Goal: Use online tool/utility: Utilize a website feature to perform a specific function

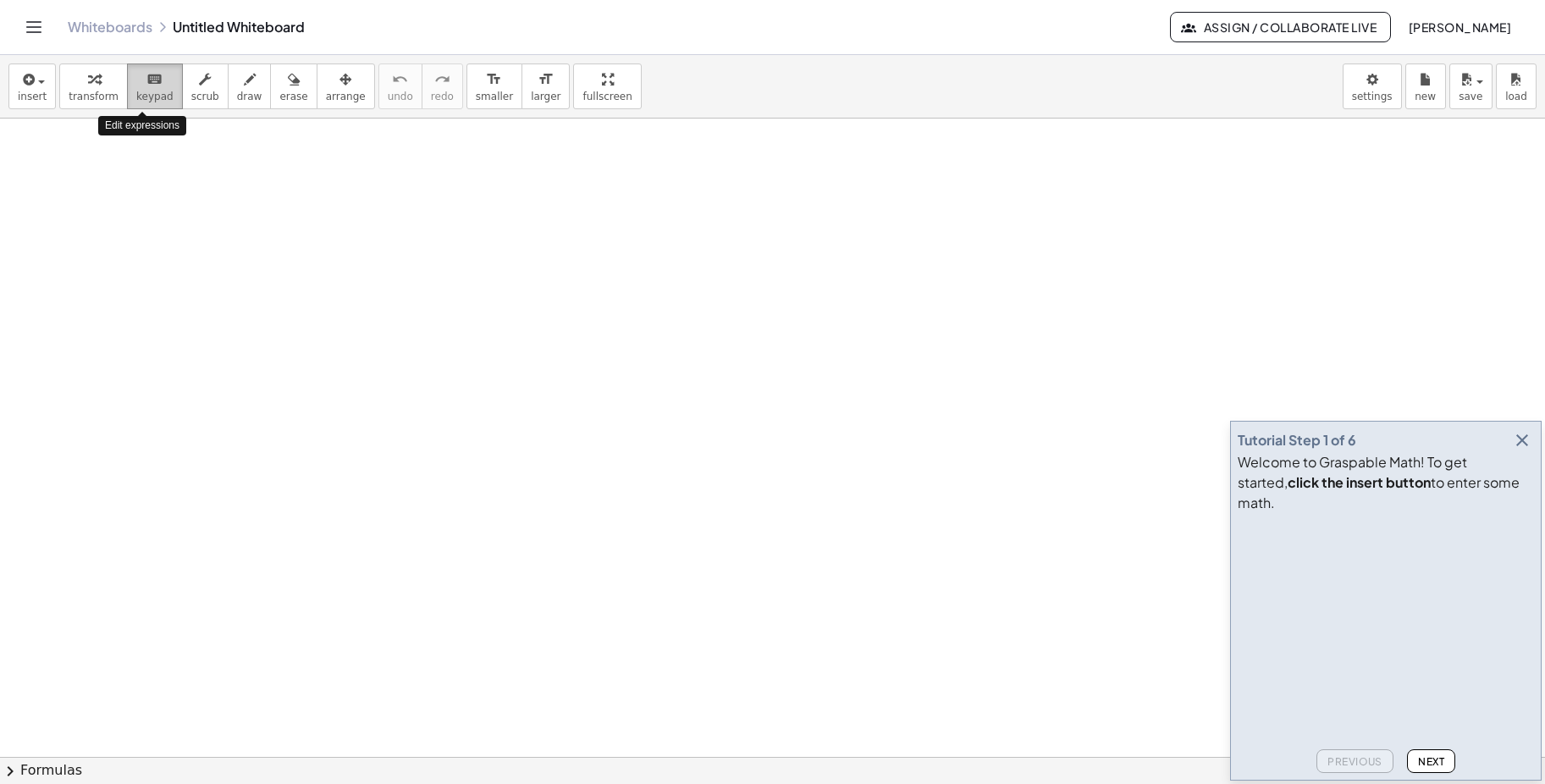
click at [147, 83] on icon "keyboard" at bounding box center [154, 79] width 16 height 20
click at [137, 93] on span "keypad" at bounding box center [154, 96] width 37 height 12
click at [94, 88] on div "button" at bounding box center [94, 78] width 50 height 20
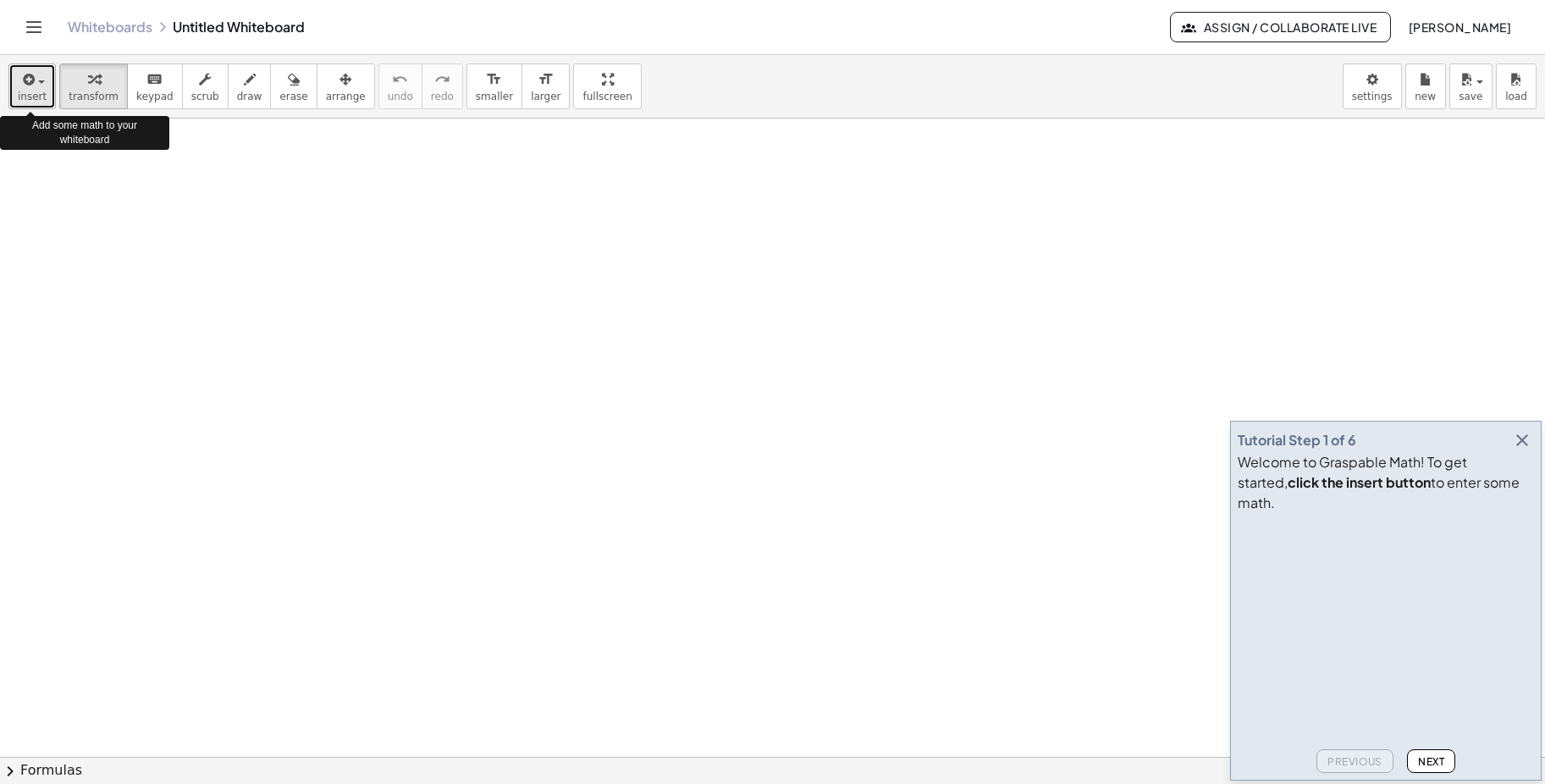
click at [41, 79] on div "button" at bounding box center [31, 78] width 29 height 20
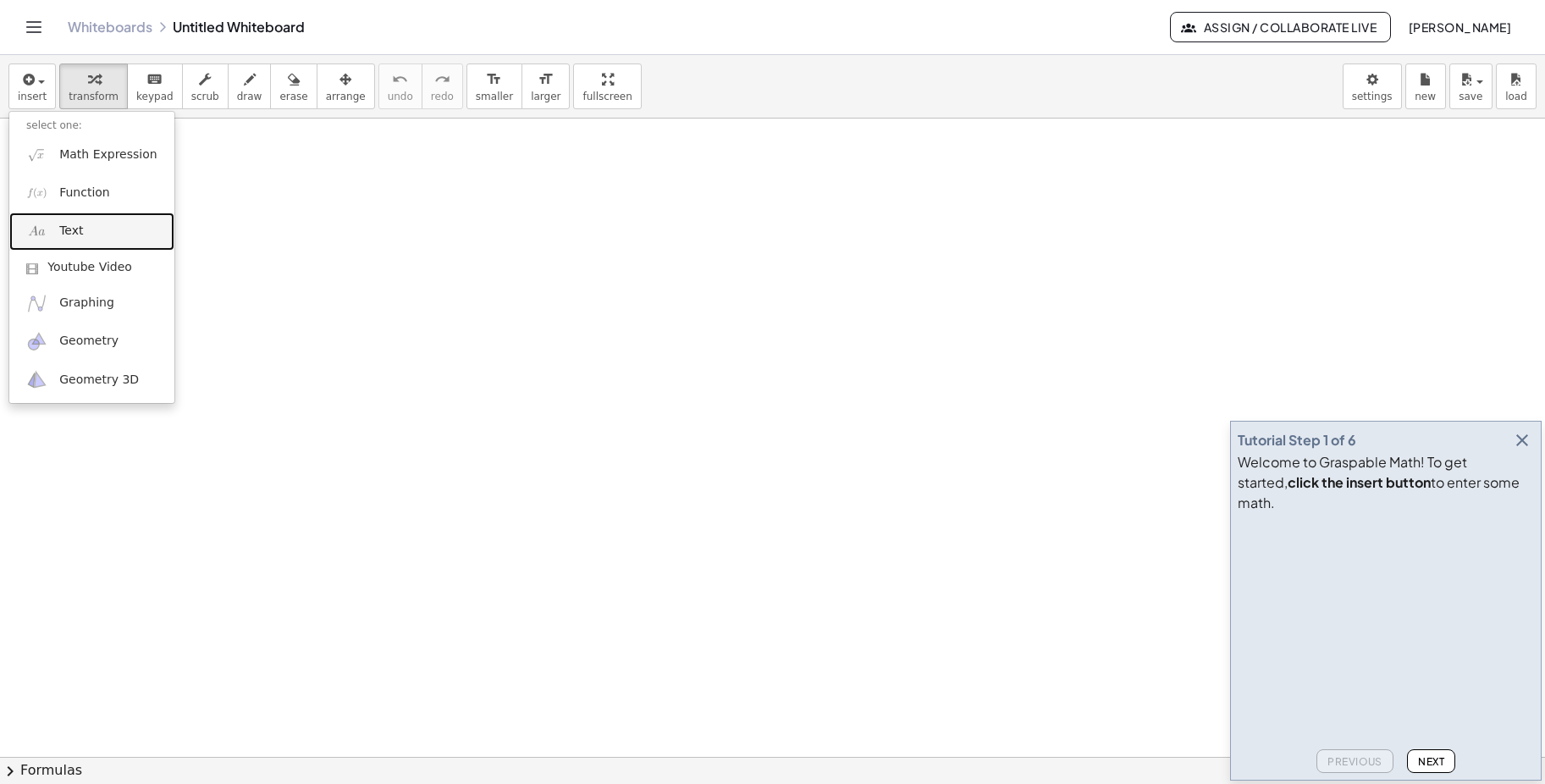
click at [71, 232] on span "Text" at bounding box center [70, 232] width 23 height 17
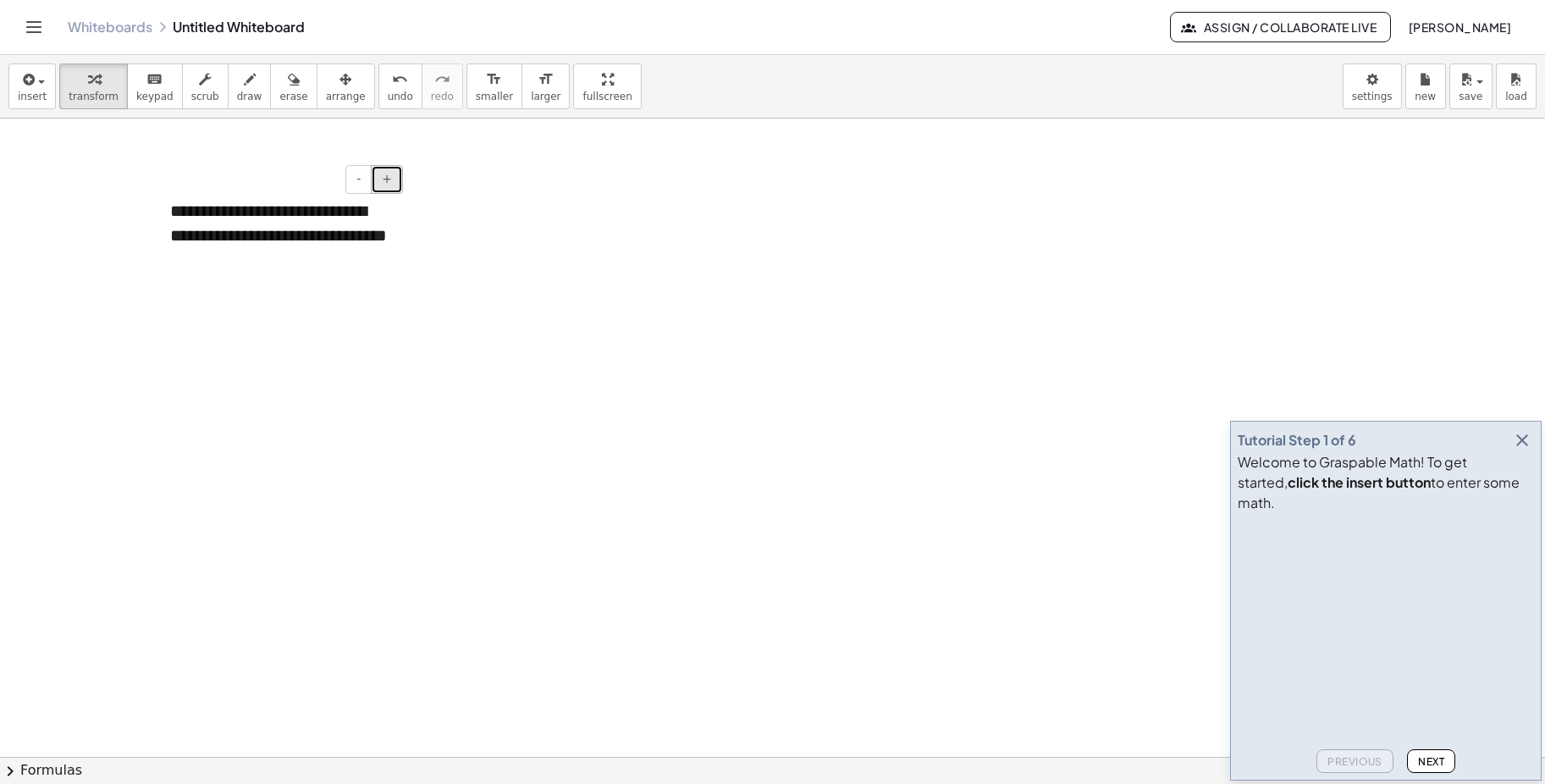
click at [393, 181] on button "+" at bounding box center [387, 179] width 32 height 29
click at [378, 240] on div "**********" at bounding box center [280, 243] width 254 height 121
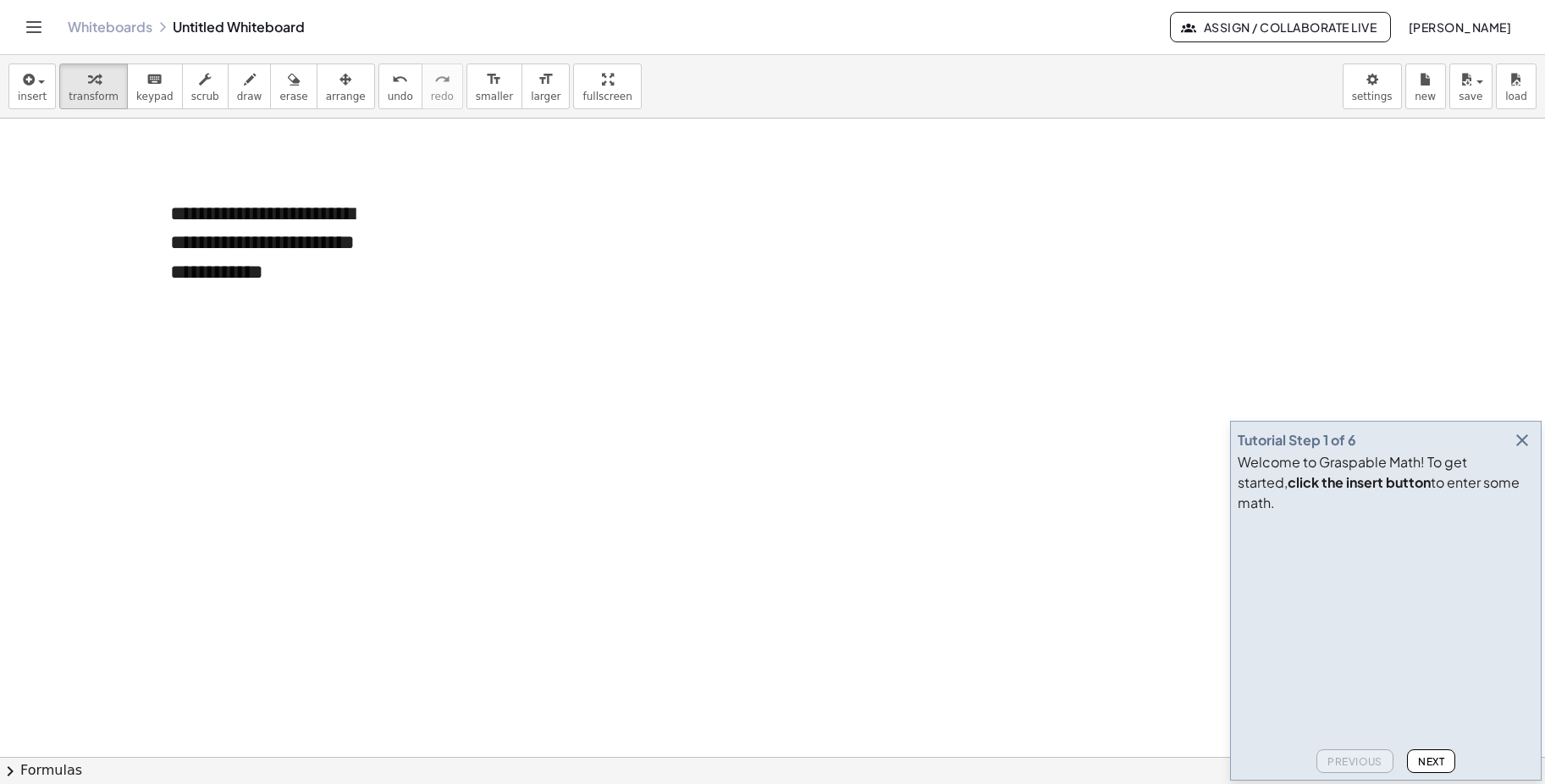
drag, startPoint x: 407, startPoint y: 235, endPoint x: 493, endPoint y: 246, distance: 86.7
drag, startPoint x: 406, startPoint y: 233, endPoint x: 509, endPoint y: 241, distance: 103.3
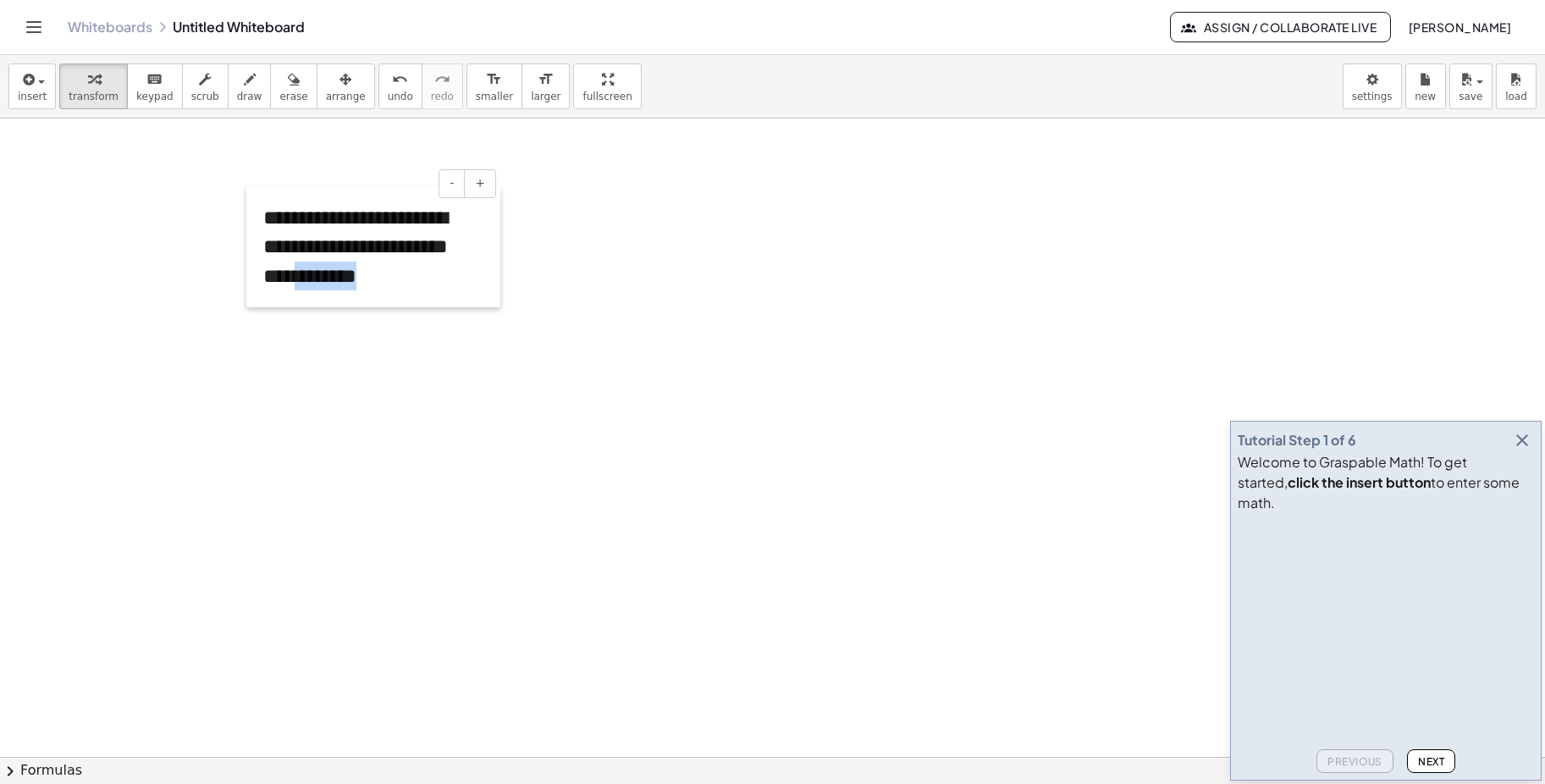
drag, startPoint x: 157, startPoint y: 238, endPoint x: 250, endPoint y: 243, distance: 93.1
click at [250, 243] on div at bounding box center [255, 247] width 17 height 121
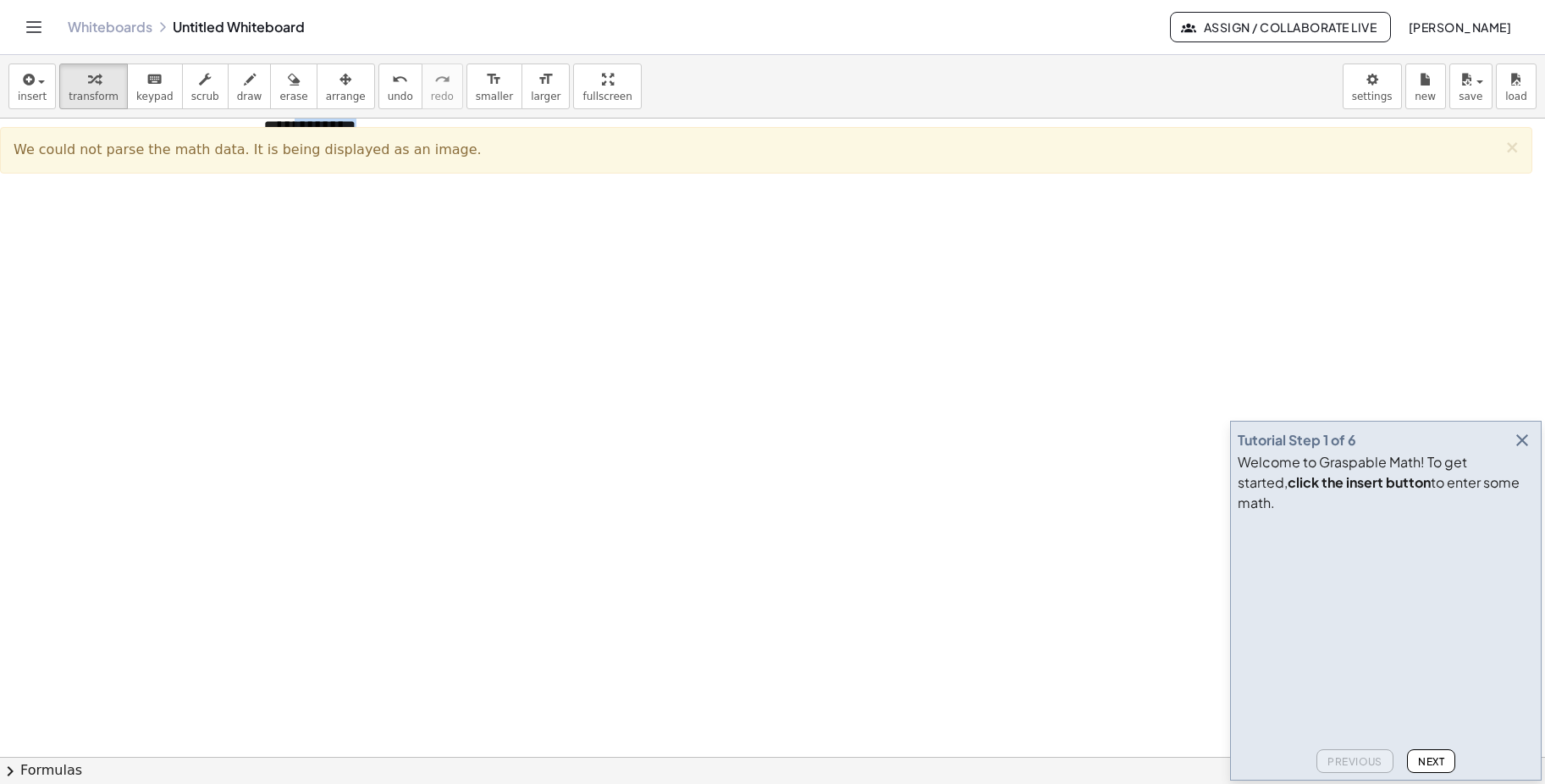
scroll to position [169, 0]
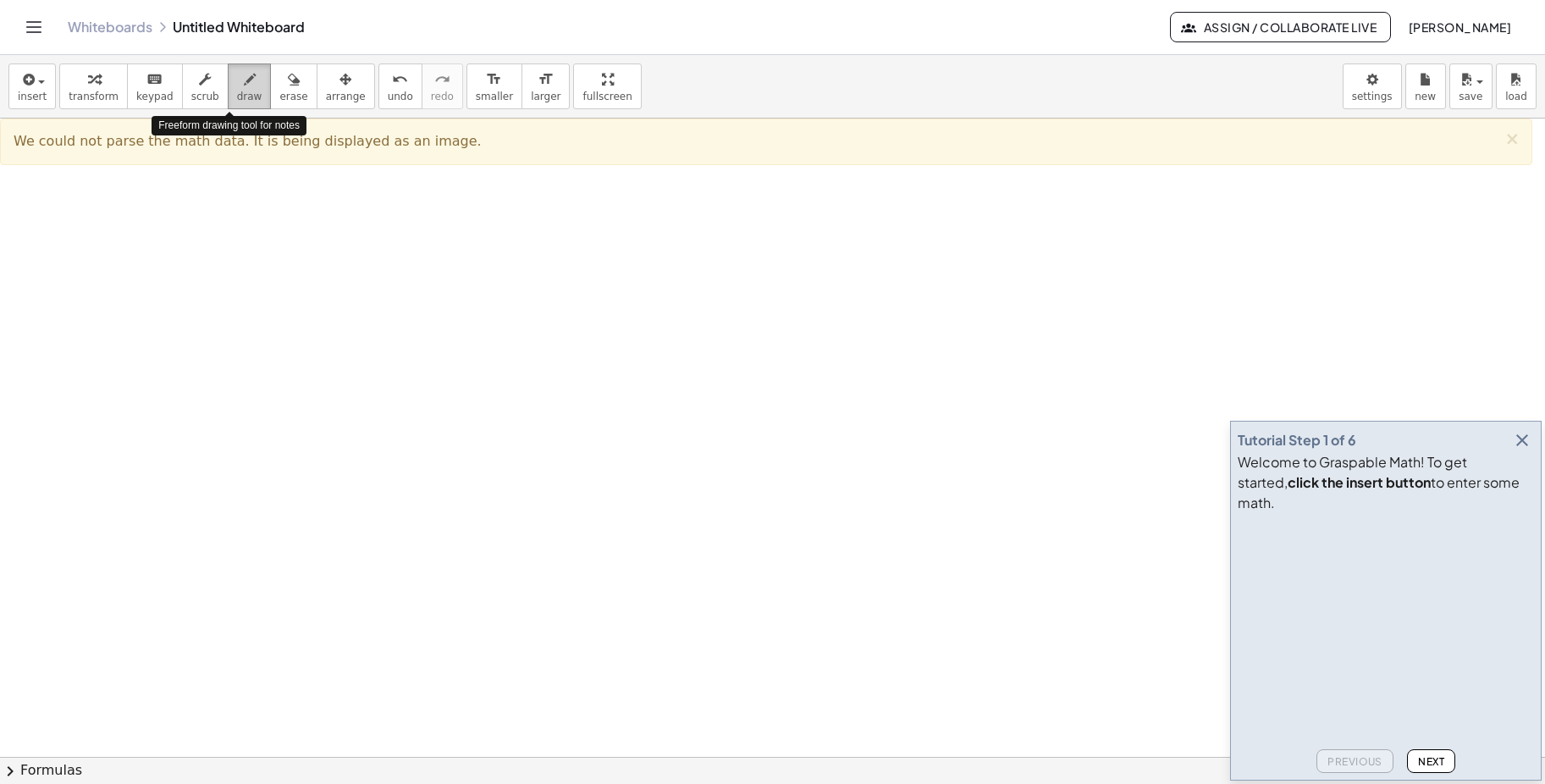
click at [237, 94] on span "draw" at bounding box center [249, 96] width 25 height 12
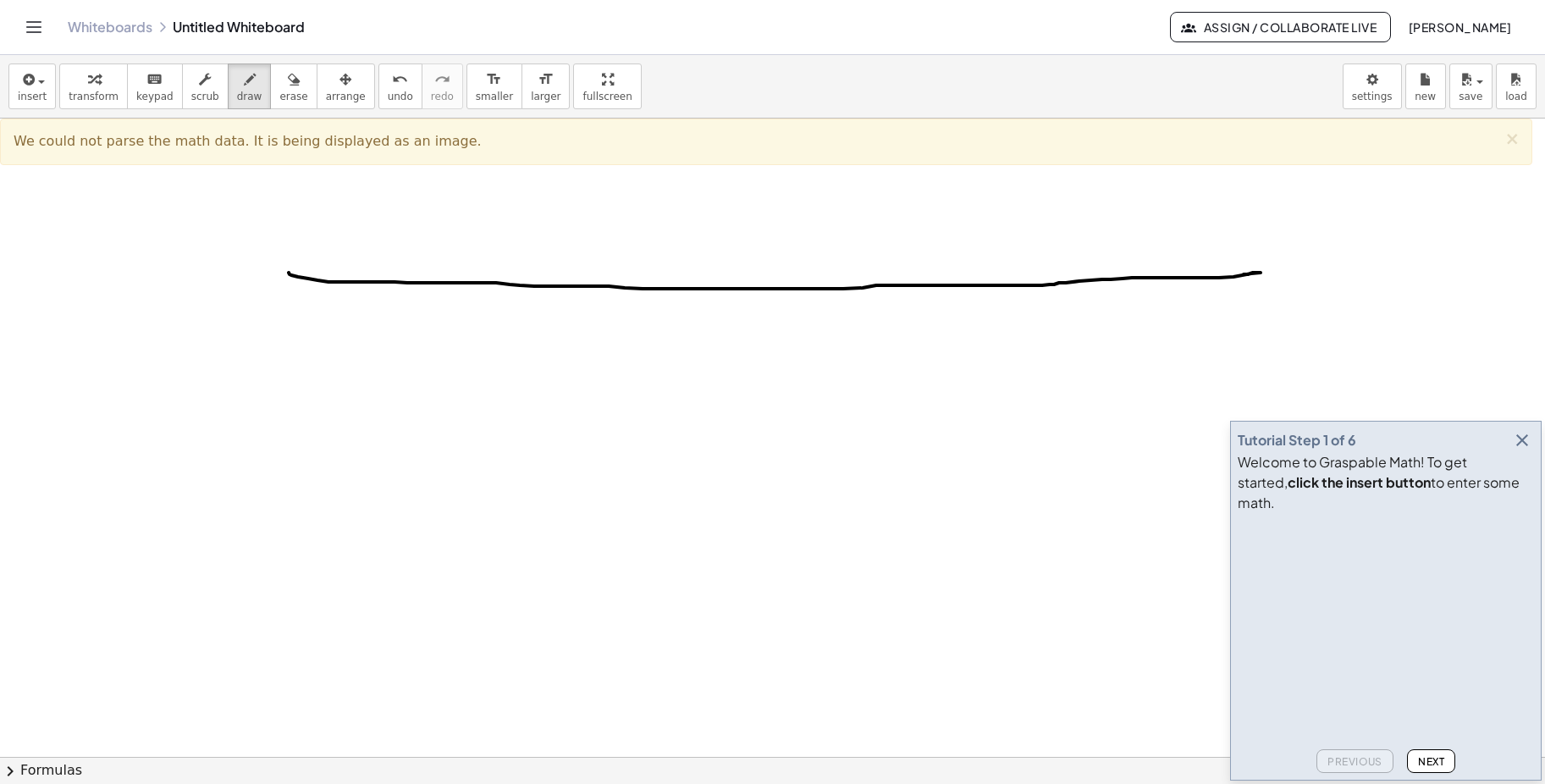
drag, startPoint x: 289, startPoint y: 272, endPoint x: 1246, endPoint y: 273, distance: 957.0
click at [1246, 273] on div at bounding box center [772, 642] width 1545 height 1387
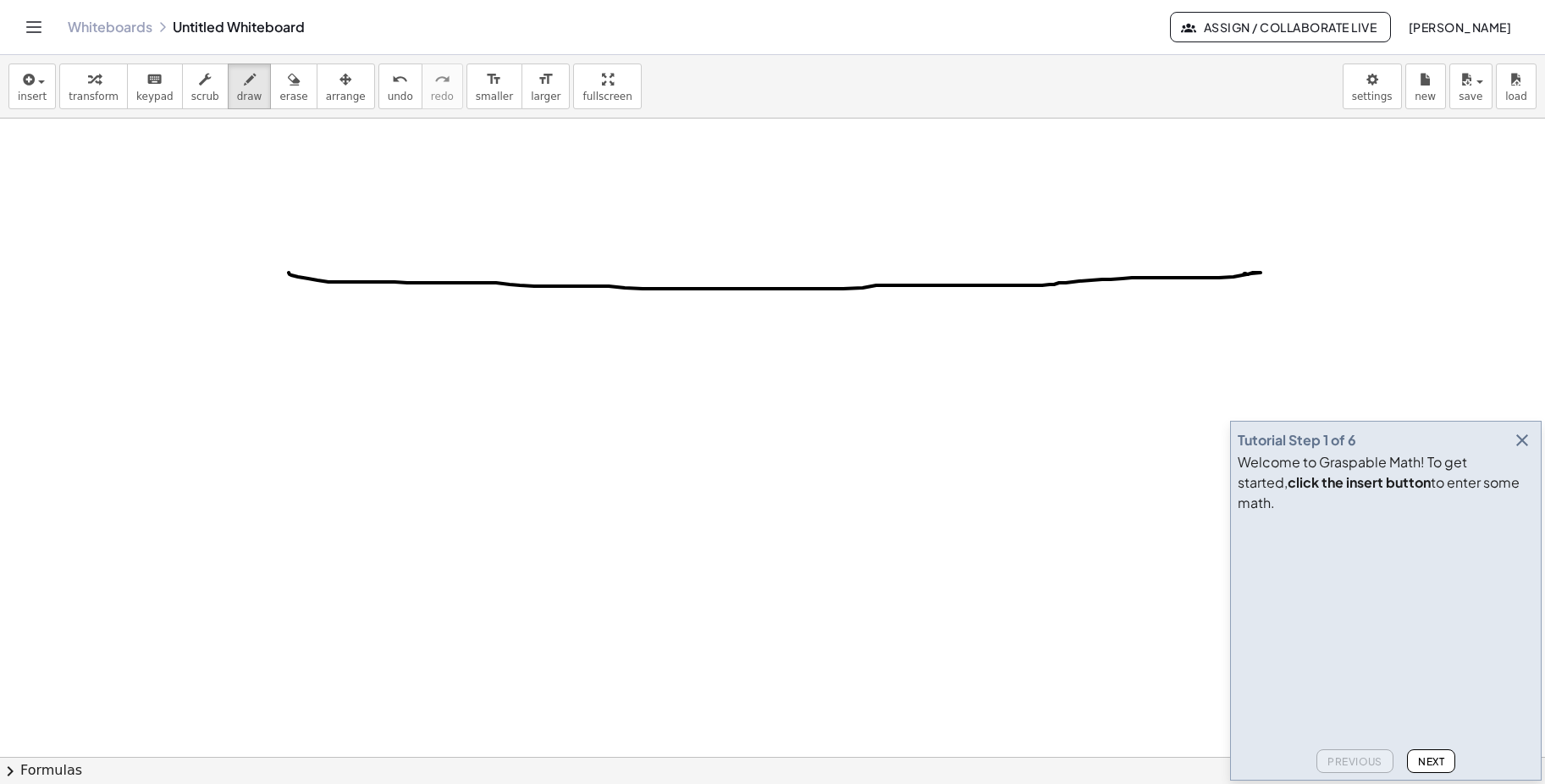
click at [1246, 273] on div at bounding box center [772, 642] width 1545 height 1387
drag, startPoint x: 764, startPoint y: 261, endPoint x: 787, endPoint y: 322, distance: 65.2
click at [787, 322] on div at bounding box center [772, 642] width 1545 height 1387
click at [790, 336] on div at bounding box center [772, 642] width 1545 height 1387
drag, startPoint x: 422, startPoint y: 181, endPoint x: 478, endPoint y: 171, distance: 56.9
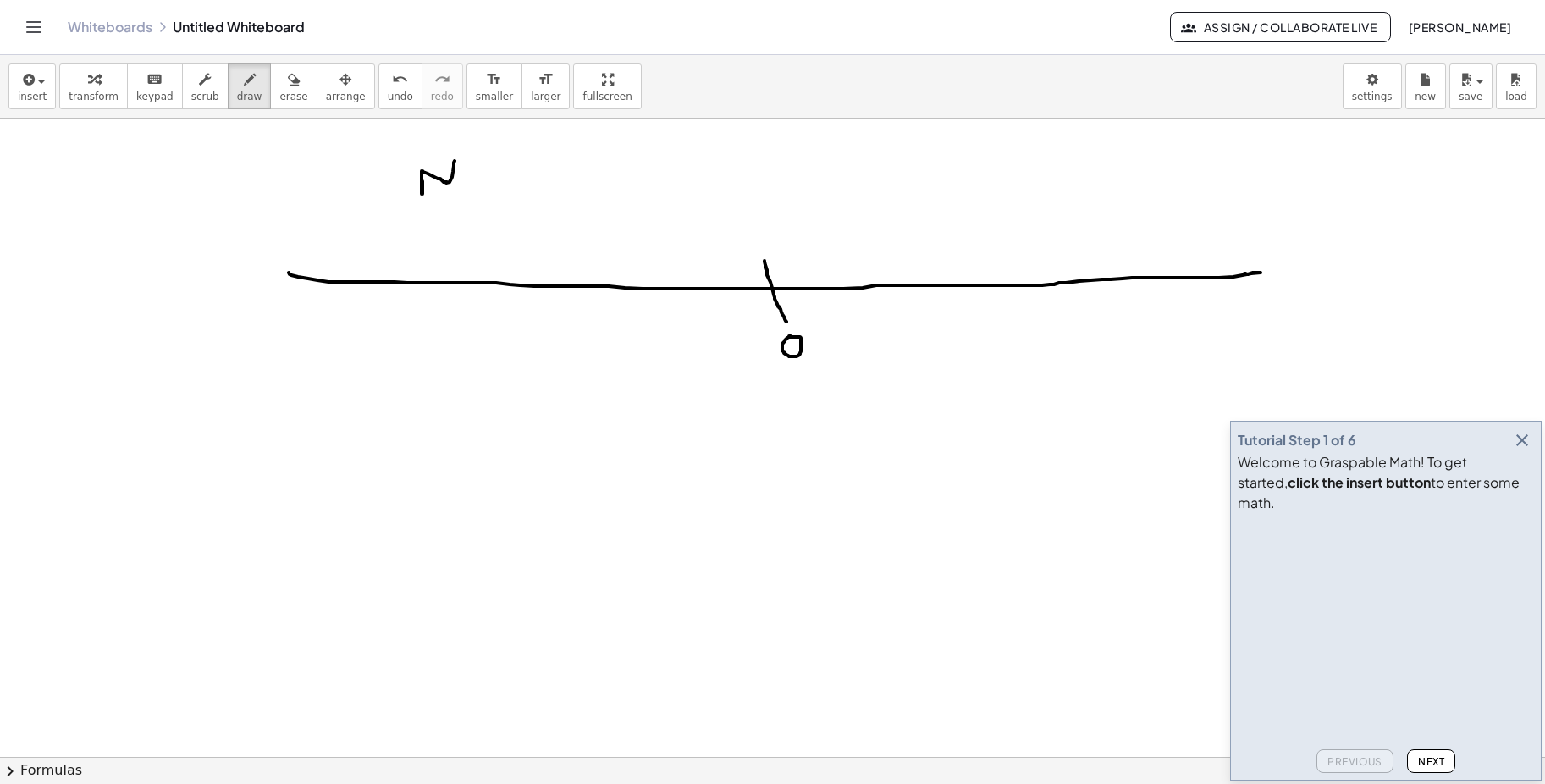
click at [455, 160] on div at bounding box center [772, 642] width 1545 height 1387
drag, startPoint x: 485, startPoint y: 163, endPoint x: 480, endPoint y: 185, distance: 22.6
click at [480, 185] on div at bounding box center [772, 642] width 1545 height 1387
drag, startPoint x: 512, startPoint y: 167, endPoint x: 516, endPoint y: 196, distance: 29.3
click at [504, 196] on div at bounding box center [772, 642] width 1545 height 1387
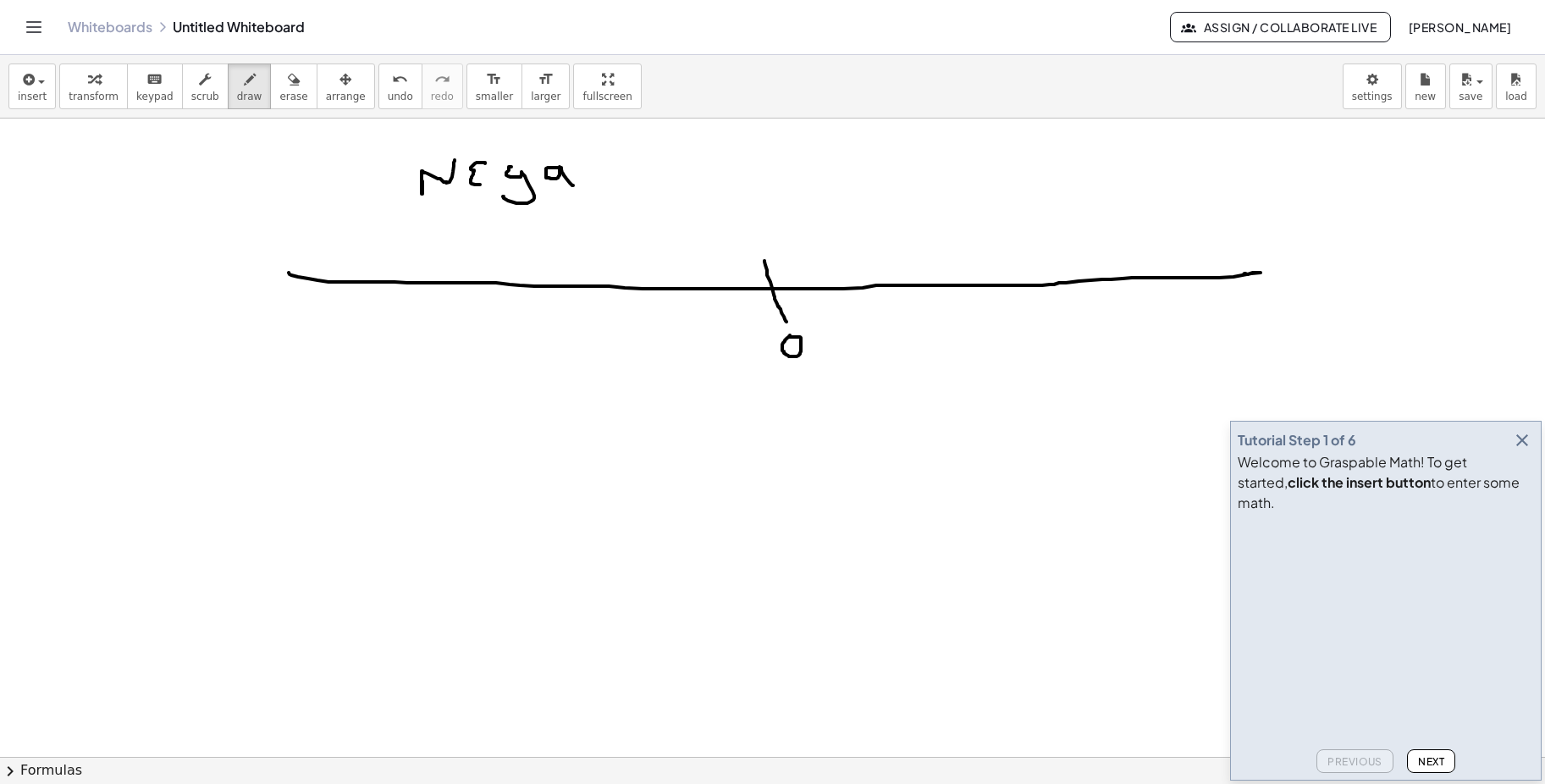
drag, startPoint x: 561, startPoint y: 168, endPoint x: 573, endPoint y: 186, distance: 21.6
click at [573, 186] on div at bounding box center [772, 642] width 1545 height 1387
drag, startPoint x: 839, startPoint y: 181, endPoint x: 885, endPoint y: 181, distance: 46.0
click at [885, 181] on div at bounding box center [772, 642] width 1545 height 1387
drag, startPoint x: 859, startPoint y: 180, endPoint x: 863, endPoint y: 194, distance: 14.6
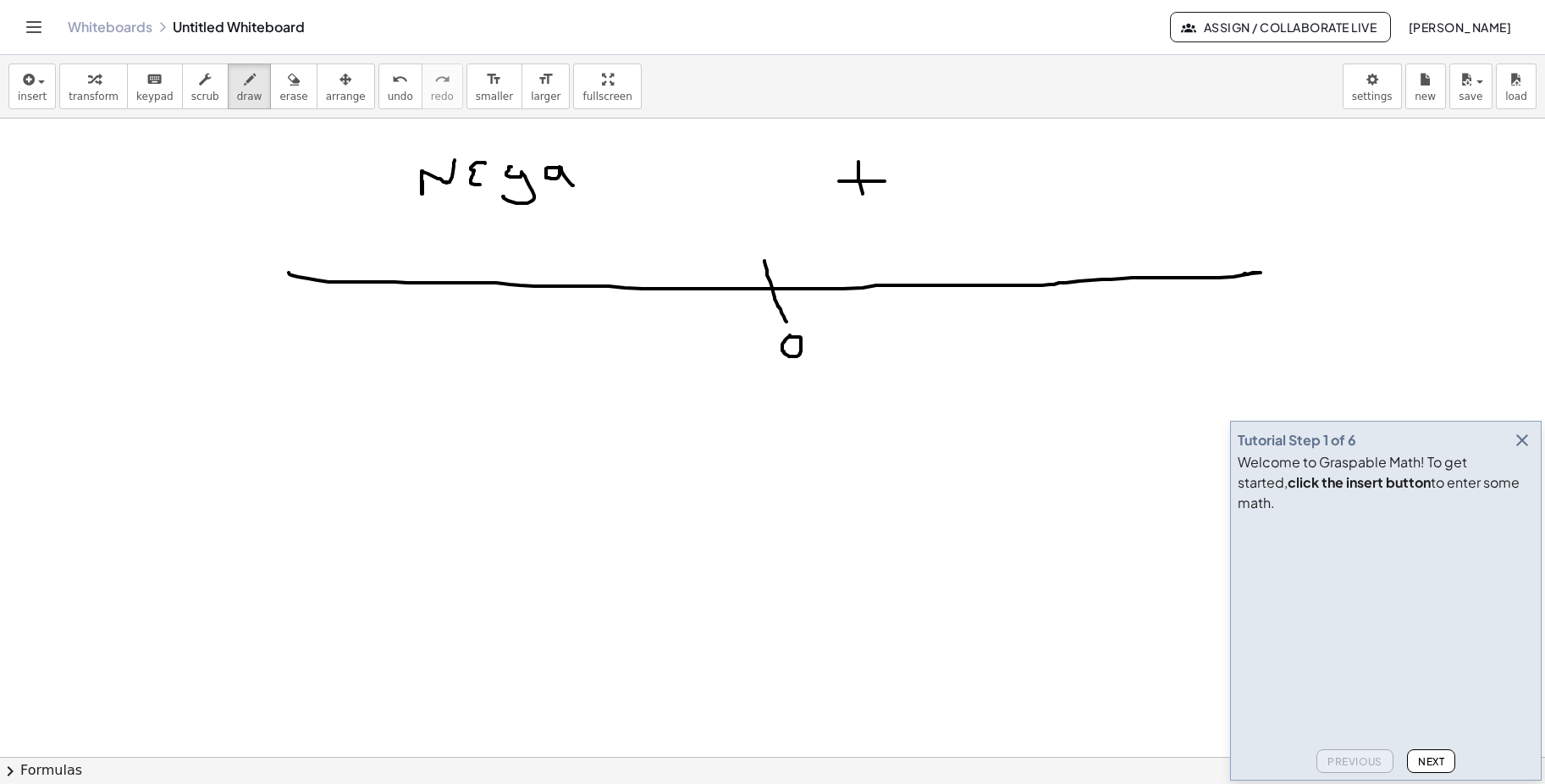
click at [863, 194] on div at bounding box center [772, 642] width 1545 height 1387
drag, startPoint x: 607, startPoint y: 203, endPoint x: 625, endPoint y: 203, distance: 18.0
click at [625, 203] on div at bounding box center [772, 642] width 1545 height 1387
drag, startPoint x: 714, startPoint y: 276, endPoint x: 718, endPoint y: 318, distance: 42.2
click at [719, 318] on div at bounding box center [772, 642] width 1545 height 1387
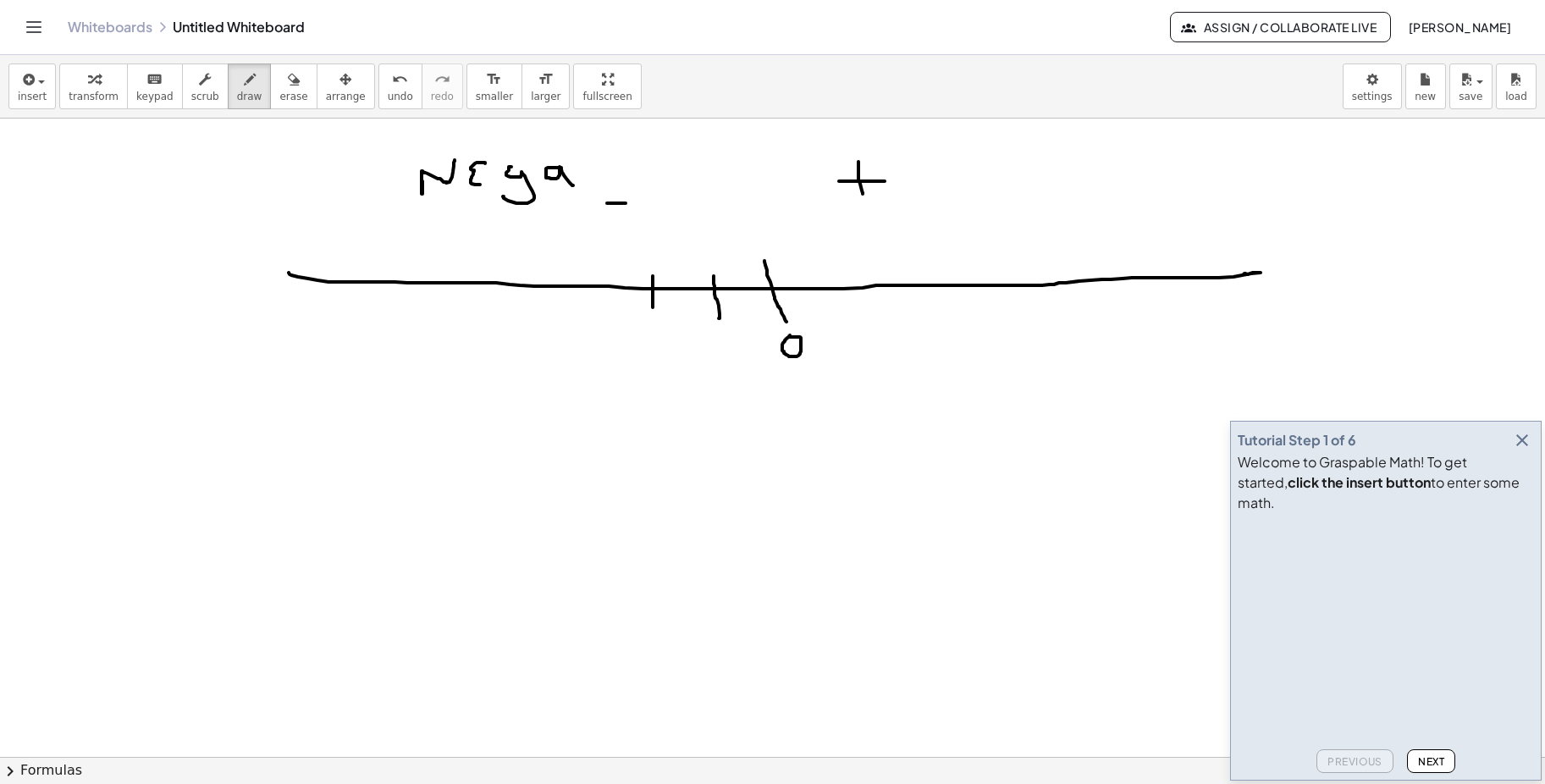
drag, startPoint x: 653, startPoint y: 276, endPoint x: 653, endPoint y: 307, distance: 31.0
click at [653, 307] on div at bounding box center [772, 642] width 1545 height 1387
drag, startPoint x: 606, startPoint y: 284, endPoint x: 606, endPoint y: 298, distance: 14.0
click at [606, 298] on div at bounding box center [772, 642] width 1545 height 1387
drag, startPoint x: 563, startPoint y: 271, endPoint x: 551, endPoint y: 297, distance: 28.6
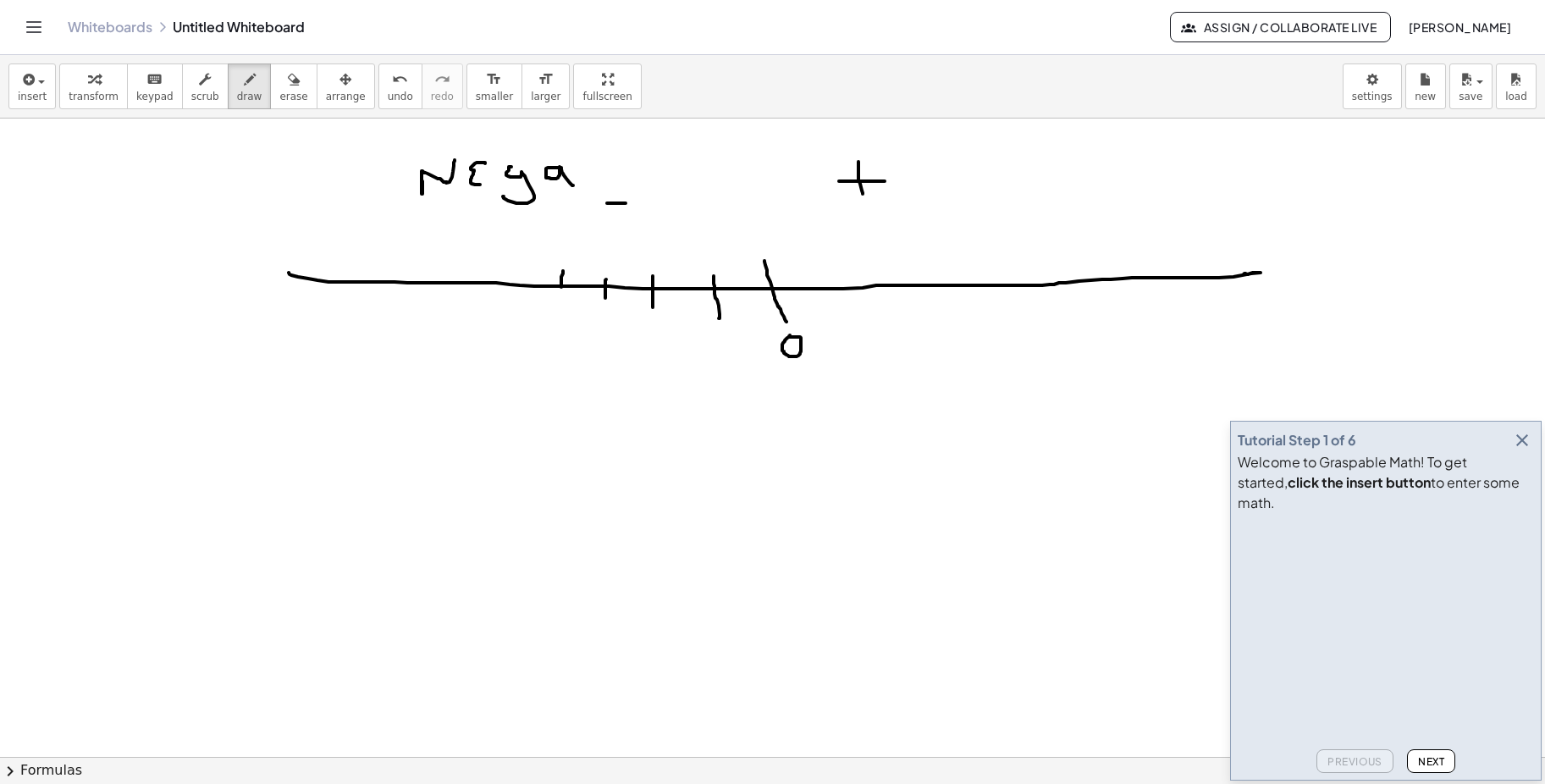
click at [560, 311] on div at bounding box center [772, 642] width 1545 height 1387
drag, startPoint x: 522, startPoint y: 271, endPoint x: 511, endPoint y: 300, distance: 31.0
click at [511, 300] on div at bounding box center [772, 642] width 1545 height 1387
drag, startPoint x: 468, startPoint y: 271, endPoint x: 459, endPoint y: 297, distance: 27.5
click at [459, 297] on div at bounding box center [772, 642] width 1545 height 1387
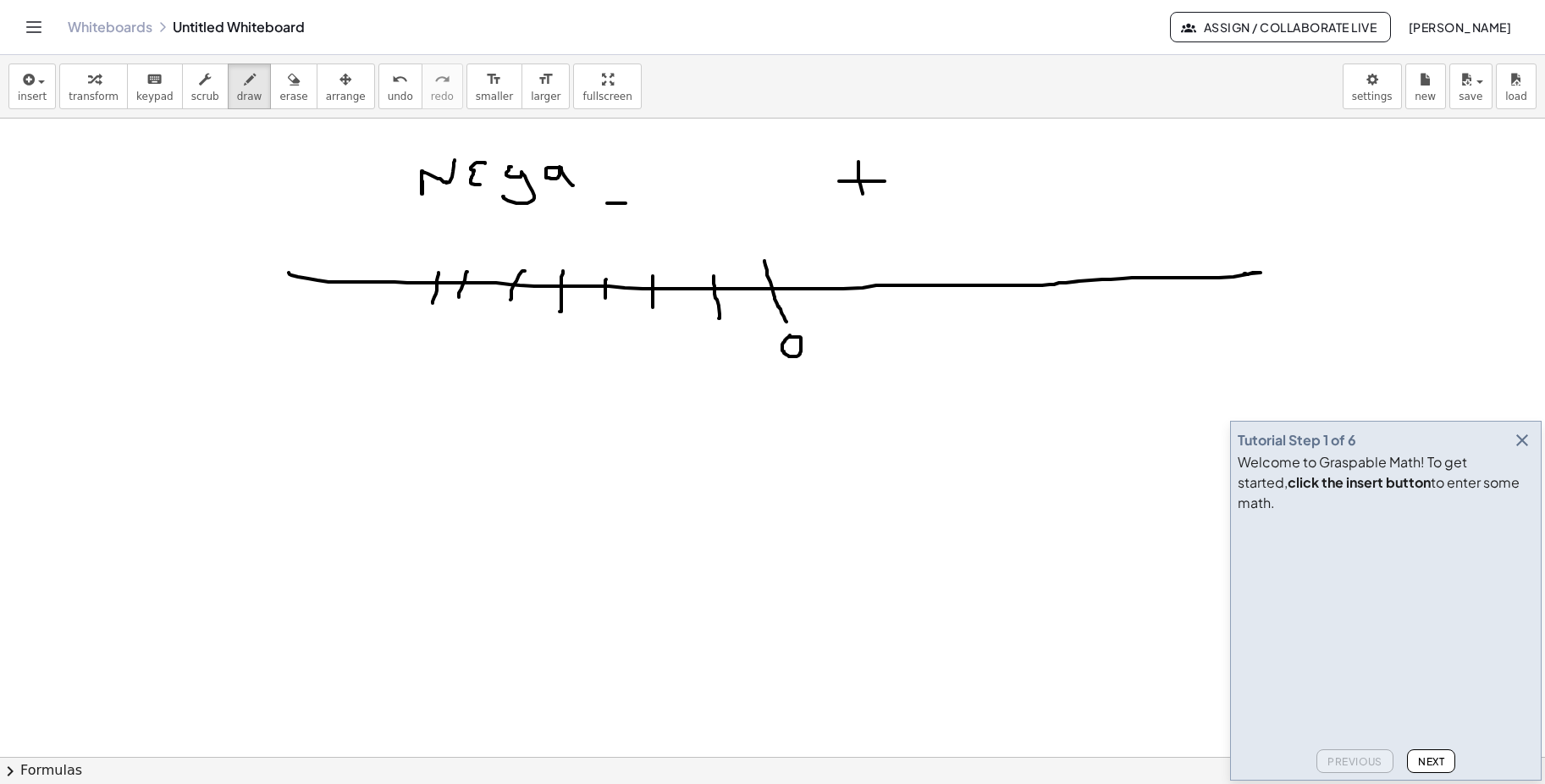
drag, startPoint x: 439, startPoint y: 272, endPoint x: 427, endPoint y: 305, distance: 35.1
click at [428, 312] on div at bounding box center [772, 642] width 1545 height 1387
drag, startPoint x: 393, startPoint y: 272, endPoint x: 493, endPoint y: 345, distance: 123.8
click at [393, 275] on div at bounding box center [772, 642] width 1545 height 1387
click at [693, 345] on div at bounding box center [772, 642] width 1545 height 1387
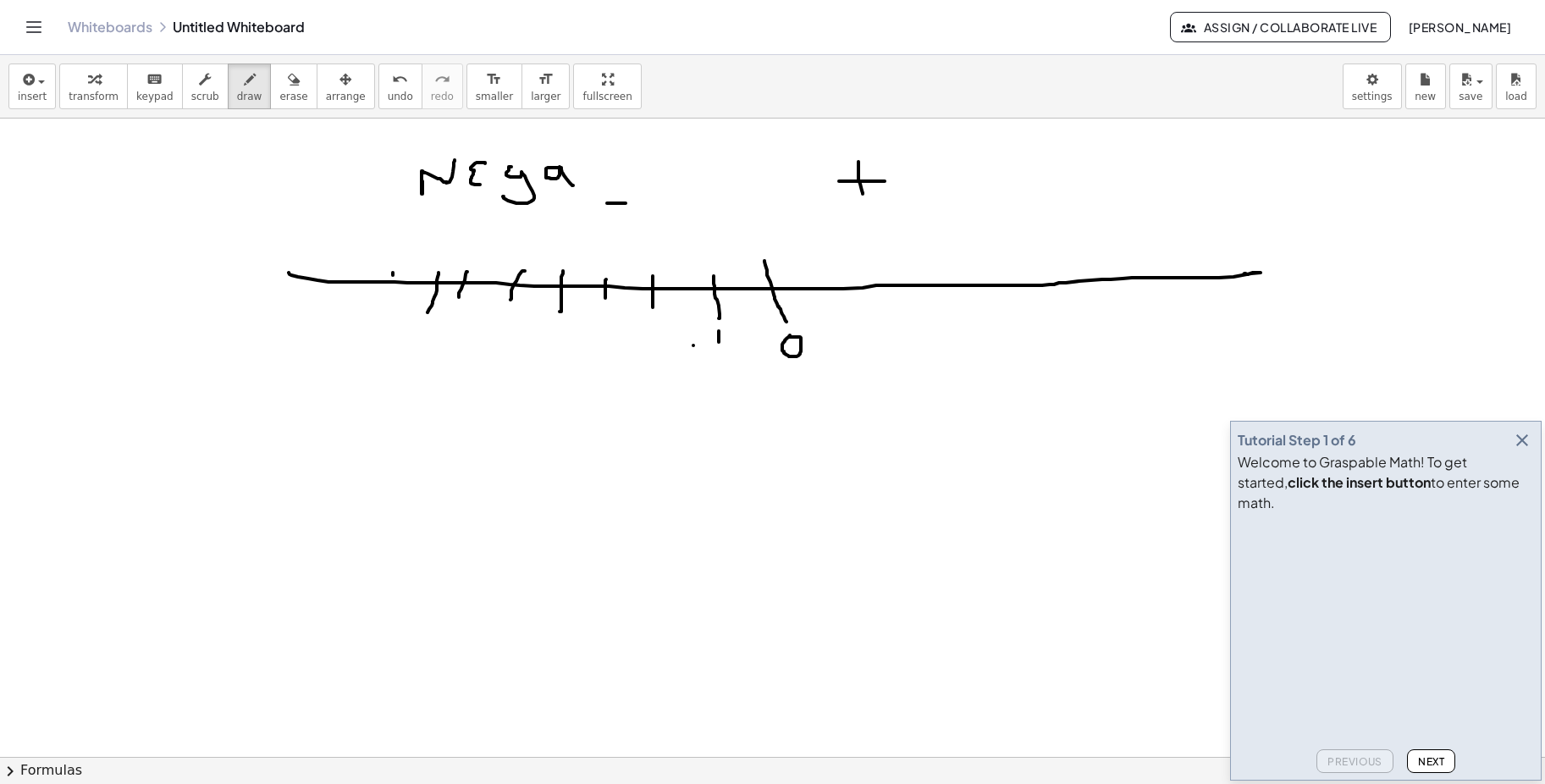
drag, startPoint x: 719, startPoint y: 331, endPoint x: 719, endPoint y: 342, distance: 11.0
click at [719, 342] on div at bounding box center [772, 642] width 1545 height 1387
click at [645, 340] on div at bounding box center [772, 642] width 1545 height 1387
drag, startPoint x: 656, startPoint y: 329, endPoint x: 658, endPoint y: 343, distance: 14.1
click at [666, 352] on div at bounding box center [772, 642] width 1545 height 1387
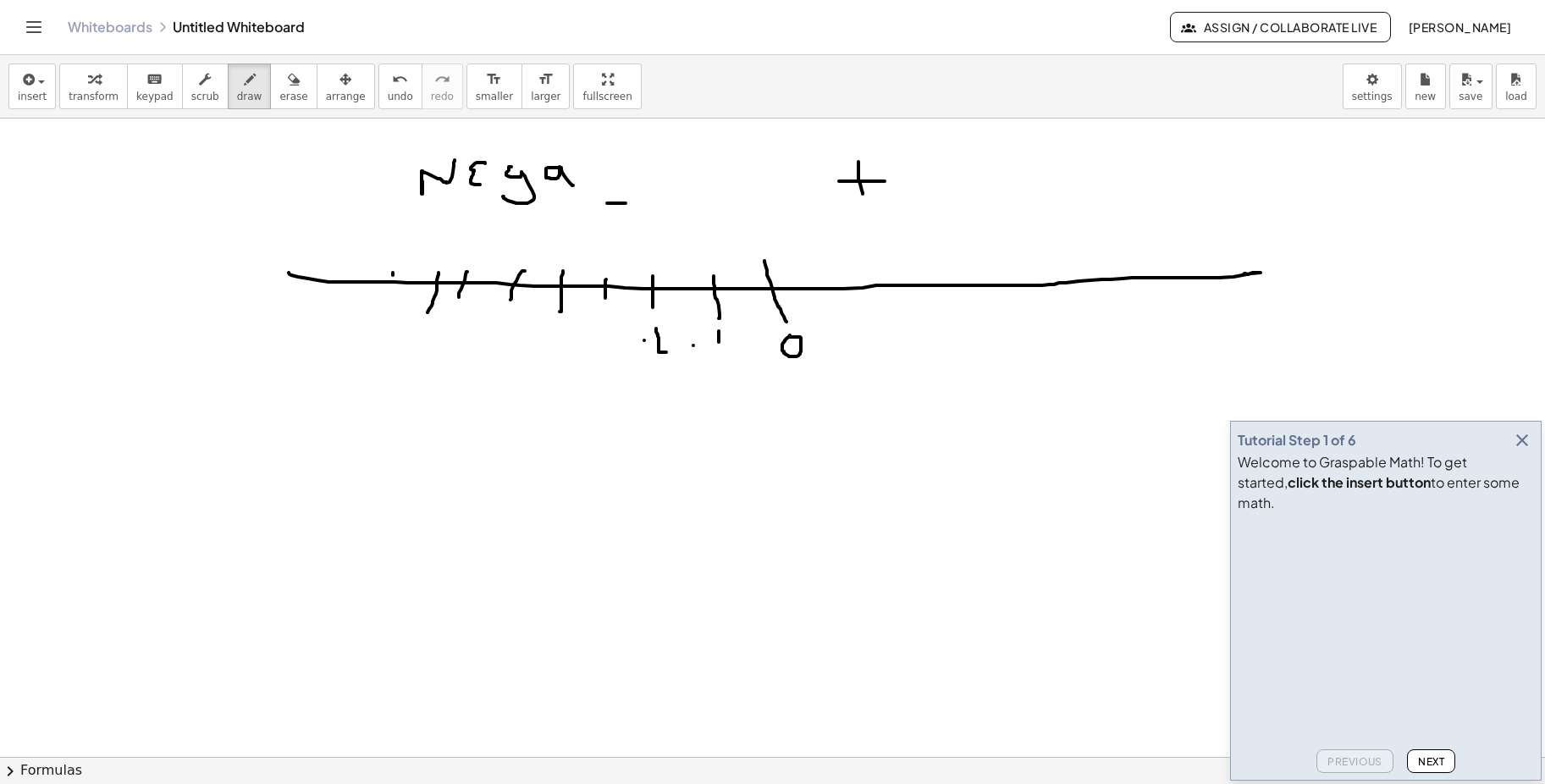
click at [594, 335] on div at bounding box center [772, 642] width 1545 height 1387
drag, startPoint x: 595, startPoint y: 321, endPoint x: 615, endPoint y: 342, distance: 29.0
click at [615, 342] on div at bounding box center [772, 642] width 1545 height 1387
click at [547, 332] on div at bounding box center [772, 642] width 1545 height 1387
drag, startPoint x: 562, startPoint y: 323, endPoint x: 565, endPoint y: 353, distance: 30.1
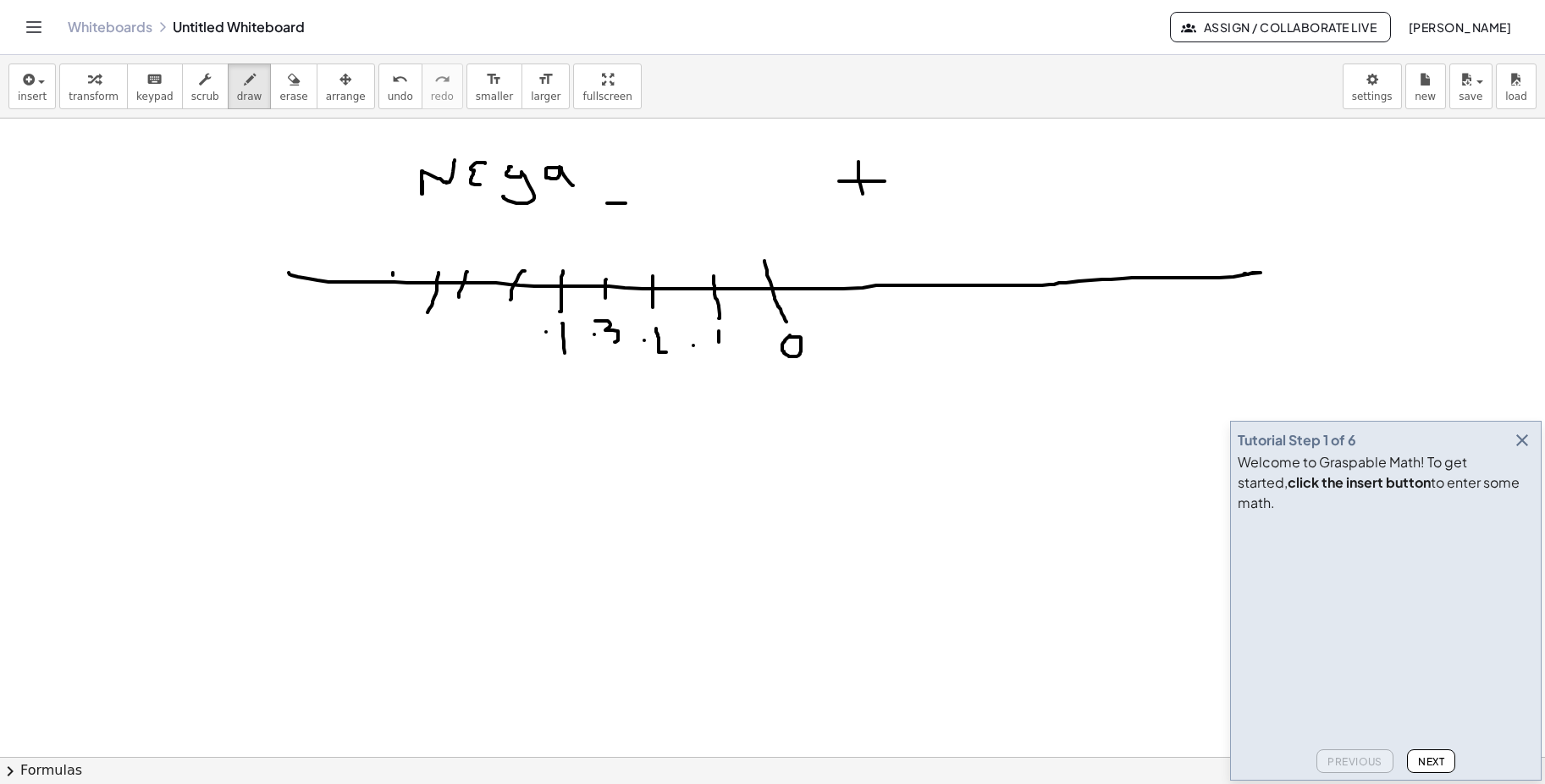
click at [565, 353] on div at bounding box center [772, 642] width 1545 height 1387
drag, startPoint x: 560, startPoint y: 322, endPoint x: 566, endPoint y: 343, distance: 21.8
click at [566, 345] on div at bounding box center [772, 642] width 1545 height 1387
click at [492, 338] on div at bounding box center [772, 642] width 1545 height 1387
drag, startPoint x: 516, startPoint y: 325, endPoint x: 507, endPoint y: 342, distance: 19.2
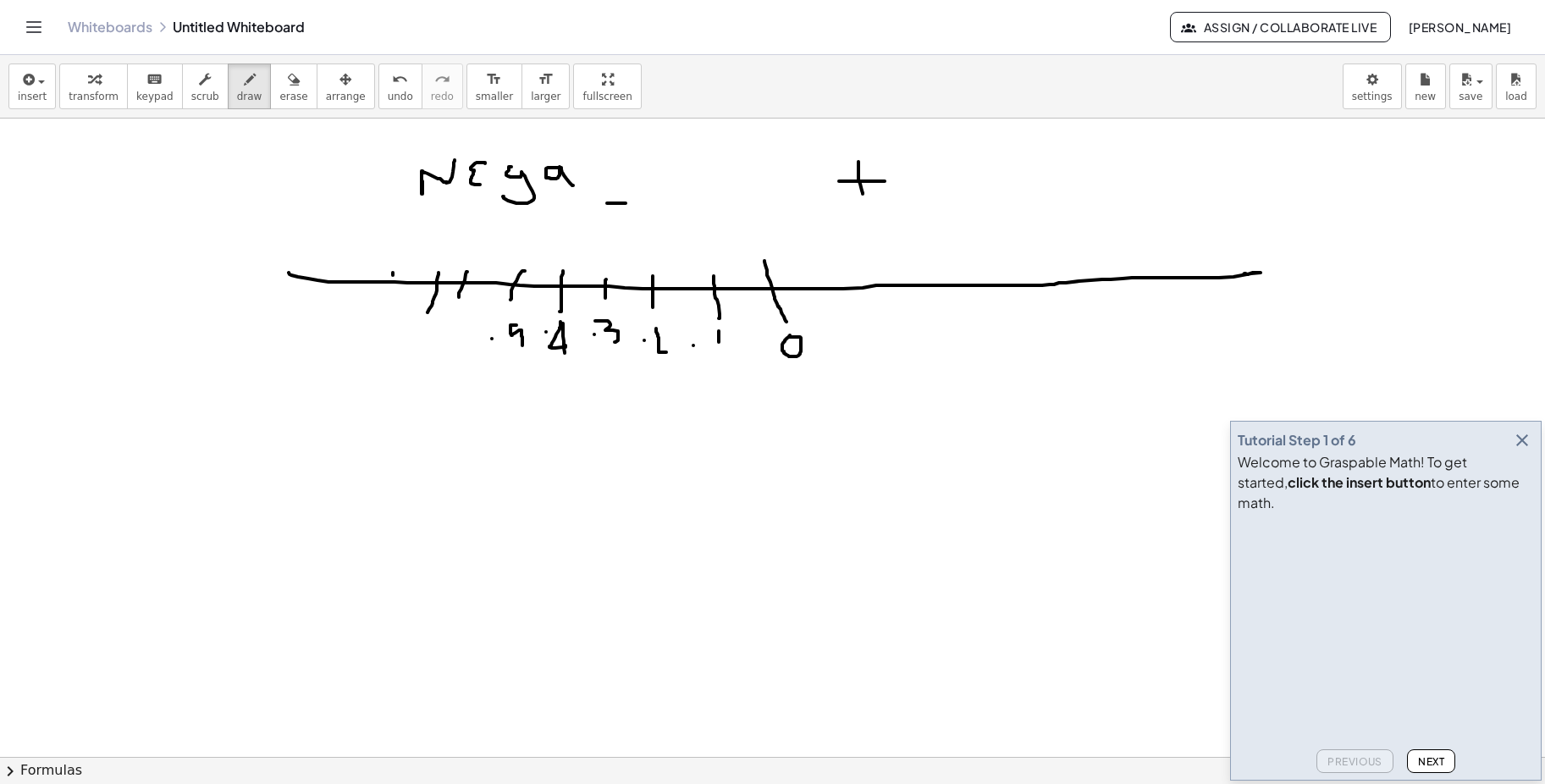
click at [518, 343] on div at bounding box center [772, 642] width 1545 height 1387
drag, startPoint x: 849, startPoint y: 277, endPoint x: 850, endPoint y: 300, distance: 23.0
click at [850, 300] on div at bounding box center [772, 642] width 1545 height 1387
drag, startPoint x: 886, startPoint y: 278, endPoint x: 885, endPoint y: 295, distance: 17.0
click at [885, 295] on div at bounding box center [772, 642] width 1545 height 1387
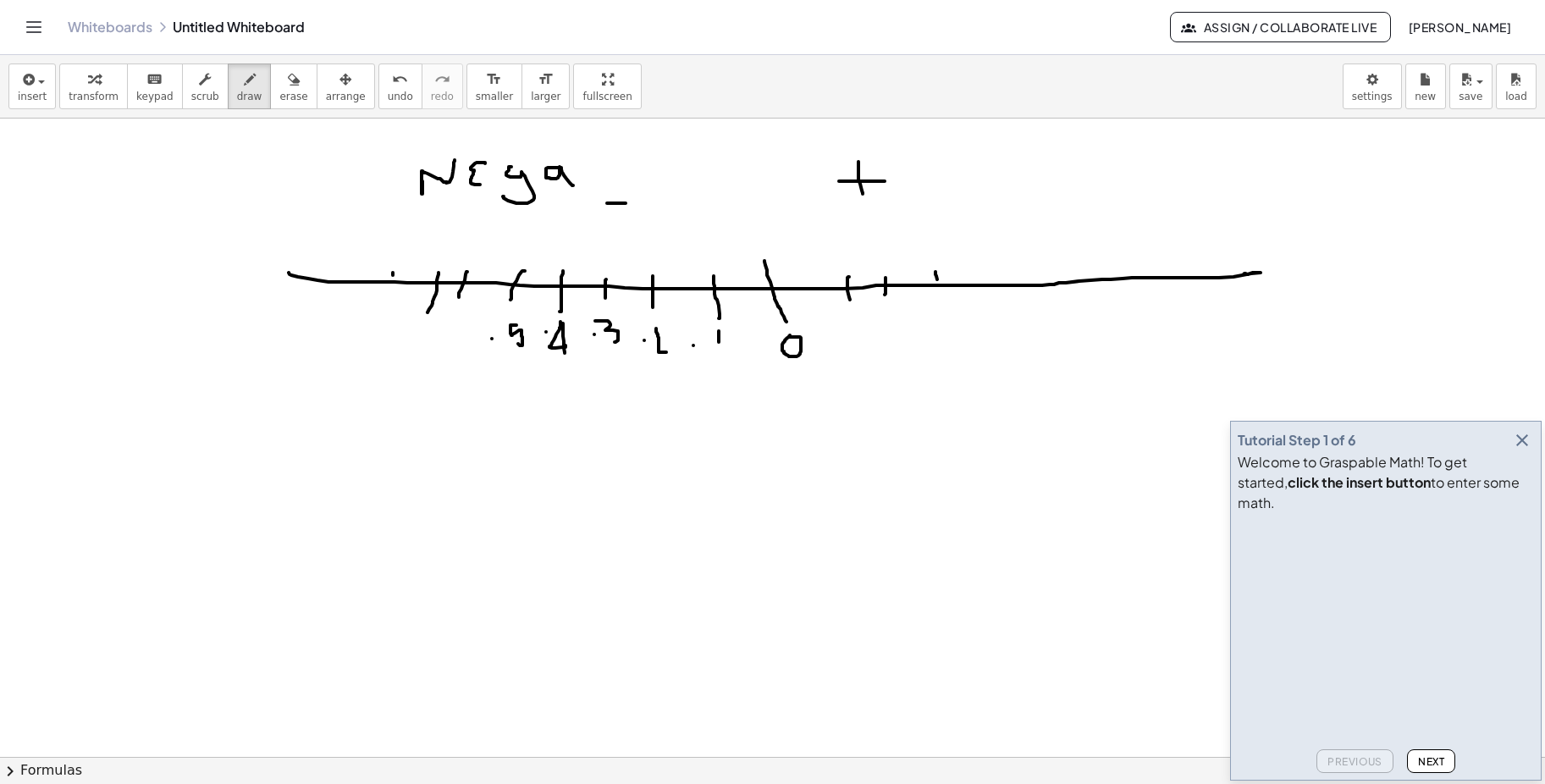
drag, startPoint x: 936, startPoint y: 271, endPoint x: 939, endPoint y: 291, distance: 20.2
click at [939, 291] on div at bounding box center [772, 642] width 1545 height 1387
drag, startPoint x: 987, startPoint y: 274, endPoint x: 1001, endPoint y: 285, distance: 17.8
click at [996, 290] on div at bounding box center [772, 642] width 1545 height 1387
drag, startPoint x: 1041, startPoint y: 272, endPoint x: 1039, endPoint y: 300, distance: 28.1
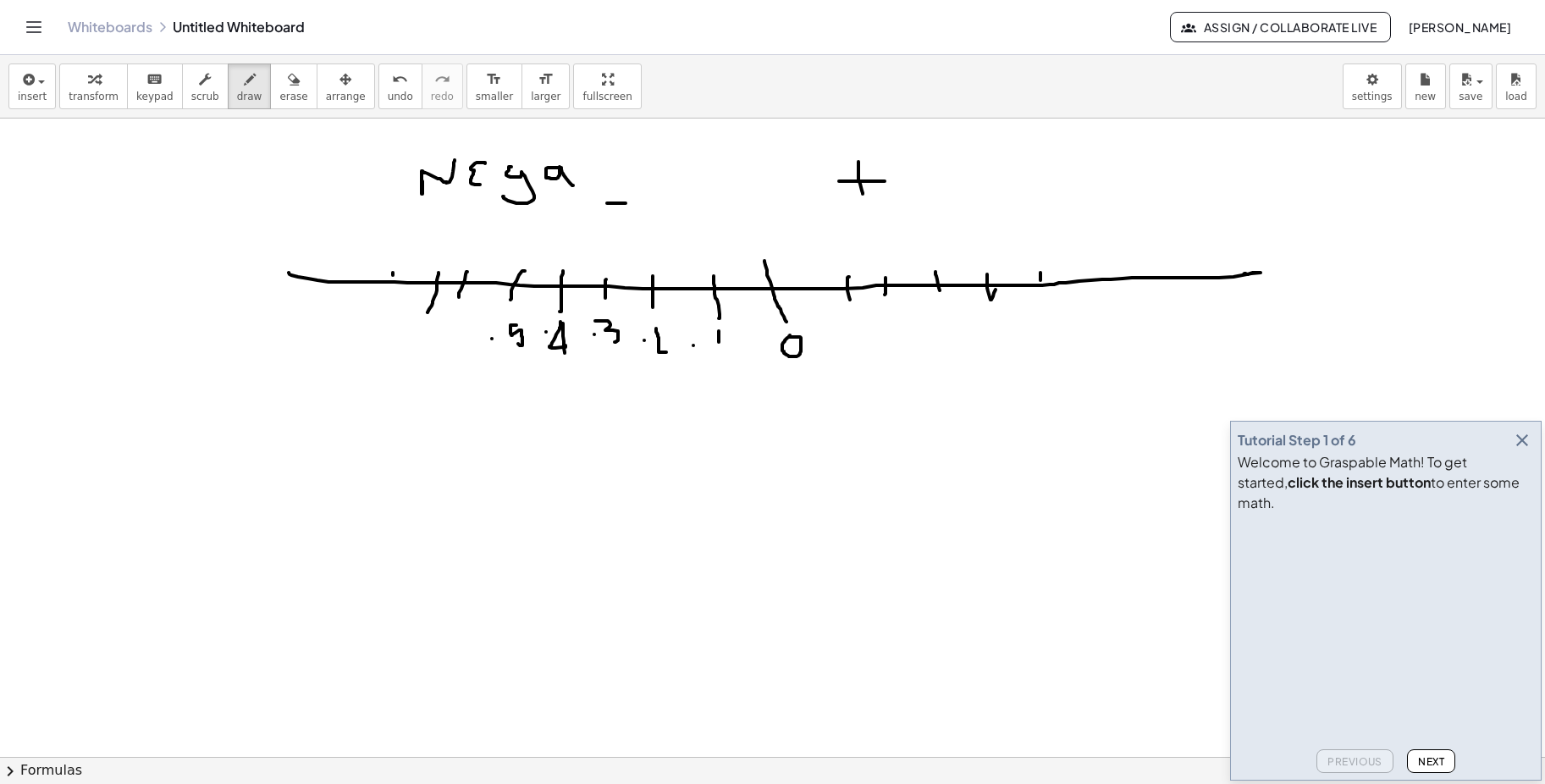
click at [1041, 291] on div at bounding box center [772, 642] width 1545 height 1387
drag, startPoint x: 848, startPoint y: 317, endPoint x: 848, endPoint y: 341, distance: 24.0
click at [848, 341] on div at bounding box center [772, 642] width 1545 height 1387
drag, startPoint x: 877, startPoint y: 321, endPoint x: 896, endPoint y: 335, distance: 23.6
click at [891, 337] on div at bounding box center [772, 642] width 1545 height 1387
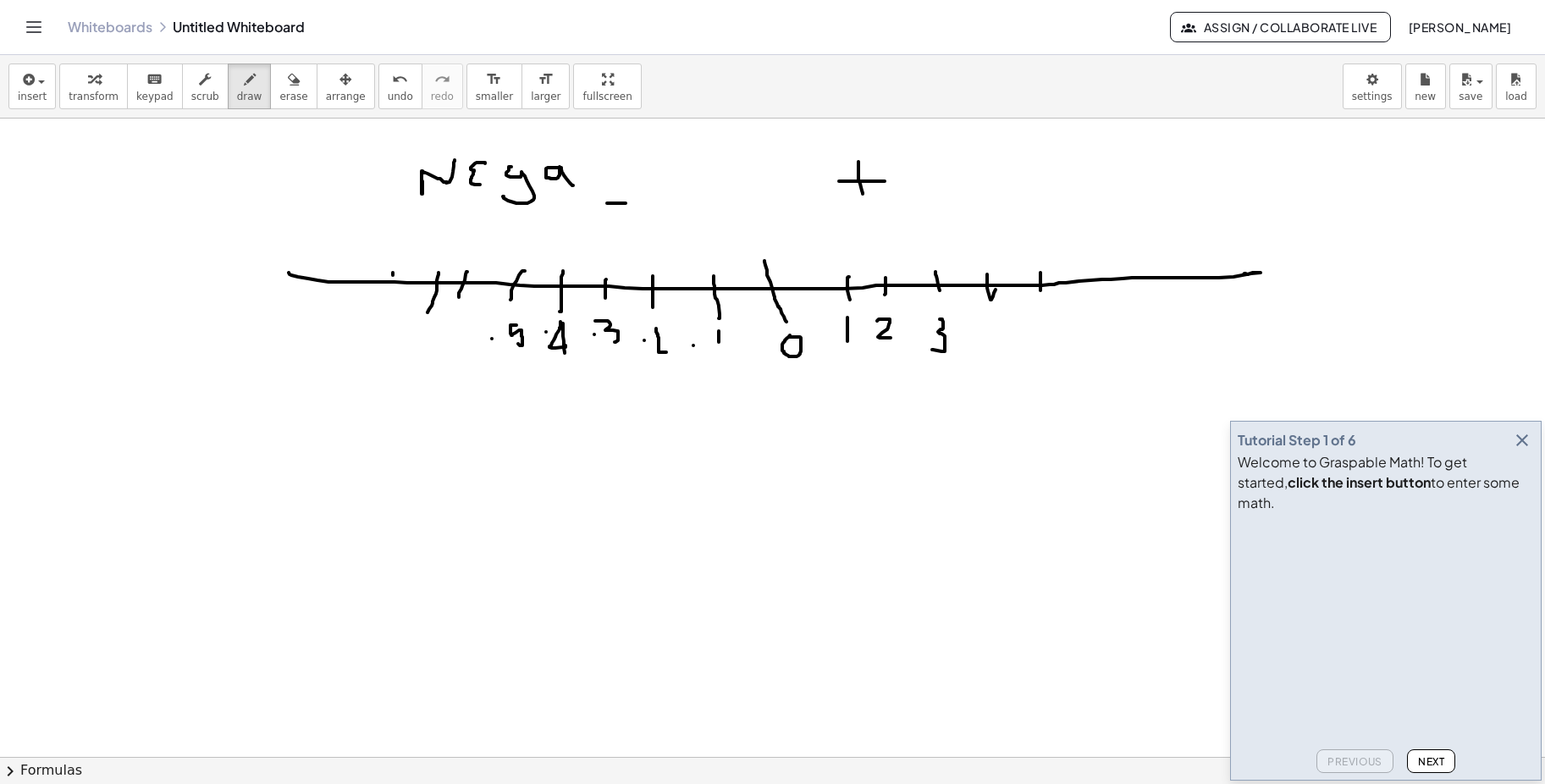
drag
click at [933, 350] on div at bounding box center [772, 642] width 1545 height 1387
click at [1004, 341] on div at bounding box center [772, 642] width 1545 height 1387
click at [1031, 340] on div at bounding box center [772, 642] width 1545 height 1387
click at [565, 411] on div at bounding box center [772, 642] width 1545 height 1387
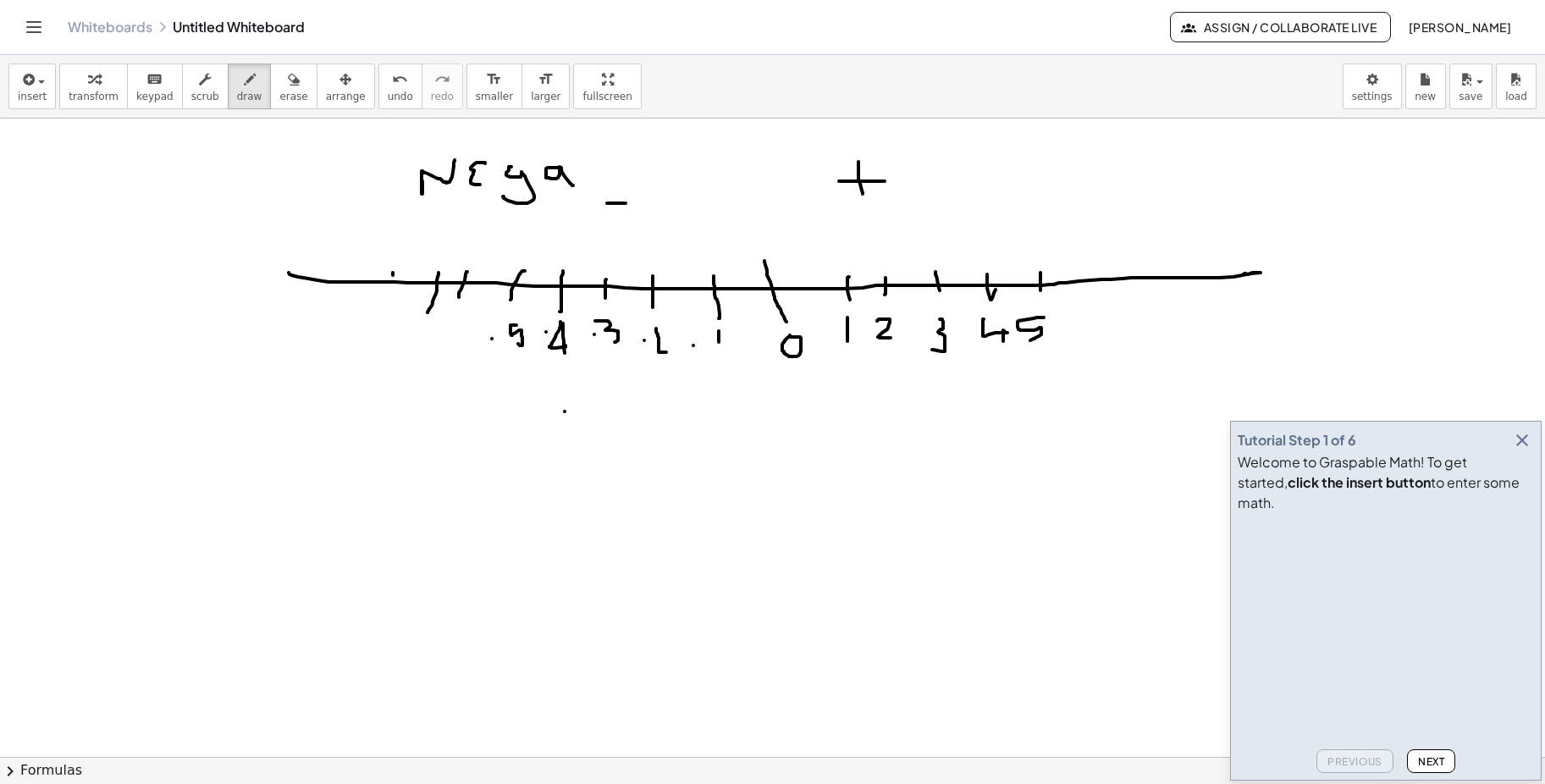
click at [1006, 371] on div at bounding box center [772, 642] width 1545 height 1387
click at [943, 372] on div at bounding box center [772, 642] width 1545 height 1387
click at [1043, 369] on div at bounding box center [772, 642] width 1545 height 1387
click at [513, 406] on div at bounding box center [772, 642] width 1545 height 1387
click at [607, 405] on div at bounding box center [772, 642] width 1545 height 1387
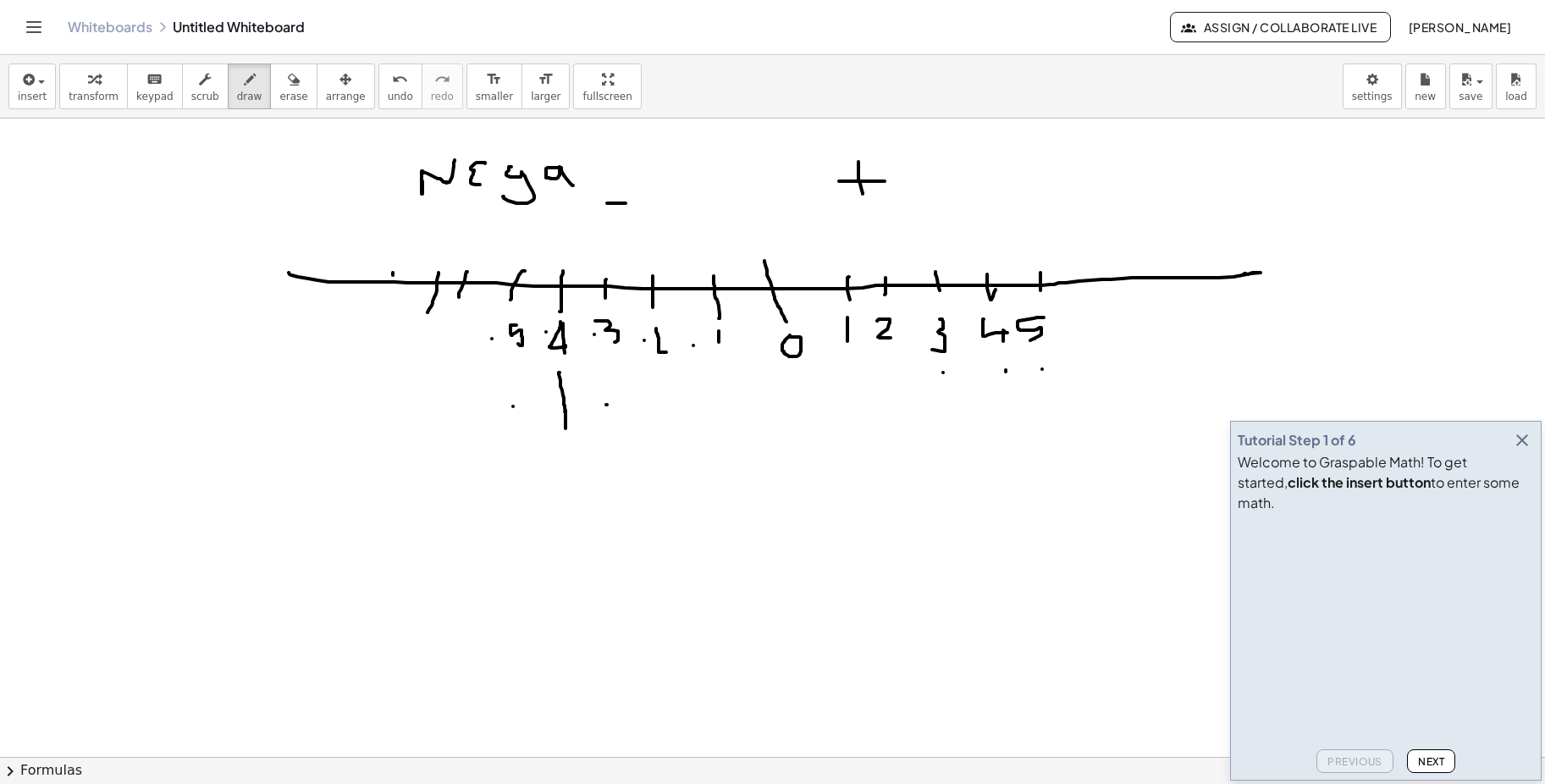
drag, startPoint x: 560, startPoint y: 372, endPoint x: 710, endPoint y: 370, distance: 150.0
click at [566, 421] on div at bounding box center [772, 642] width 1545 height 1387
drag, startPoint x: 1007, startPoint y: 364, endPoint x: 1007, endPoint y: 395, distance: 31.0
click at [1007, 395] on div at bounding box center [772, 642] width 1545 height 1387
drag, startPoint x: 944, startPoint y: 369, endPoint x: 971, endPoint y: 389, distance: 33.6
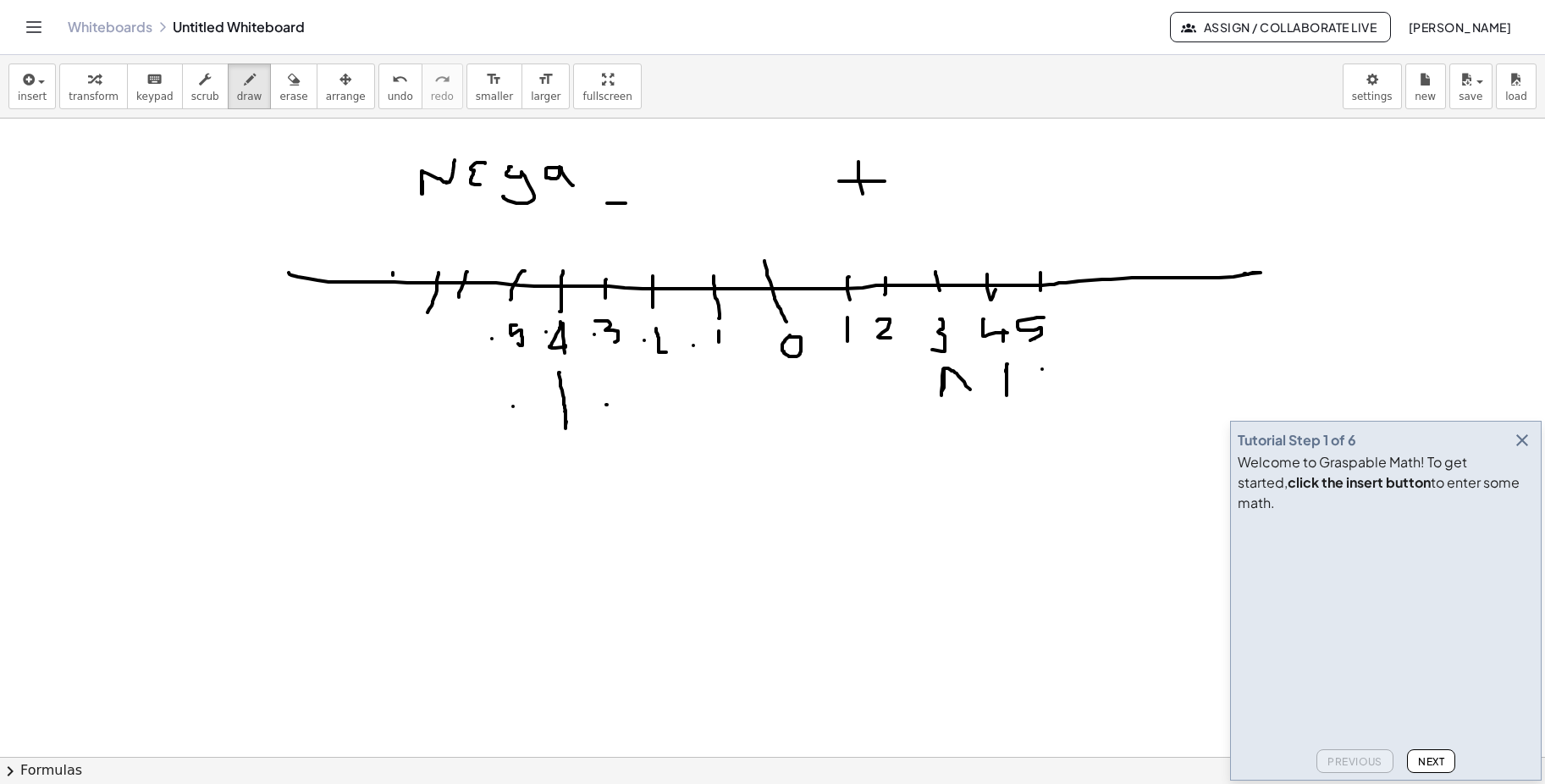
click at [971, 389] on div at bounding box center [772, 642] width 1545 height 1387
drag, startPoint x: 963, startPoint y: 371, endPoint x: 935, endPoint y: 391, distance: 34.4
click at [935, 391] on div at bounding box center [772, 642] width 1545 height 1387
drag, startPoint x: 510, startPoint y: 384, endPoint x: 501, endPoint y: 393, distance: 12.7
click at [500, 400] on div at bounding box center [772, 642] width 1545 height 1387
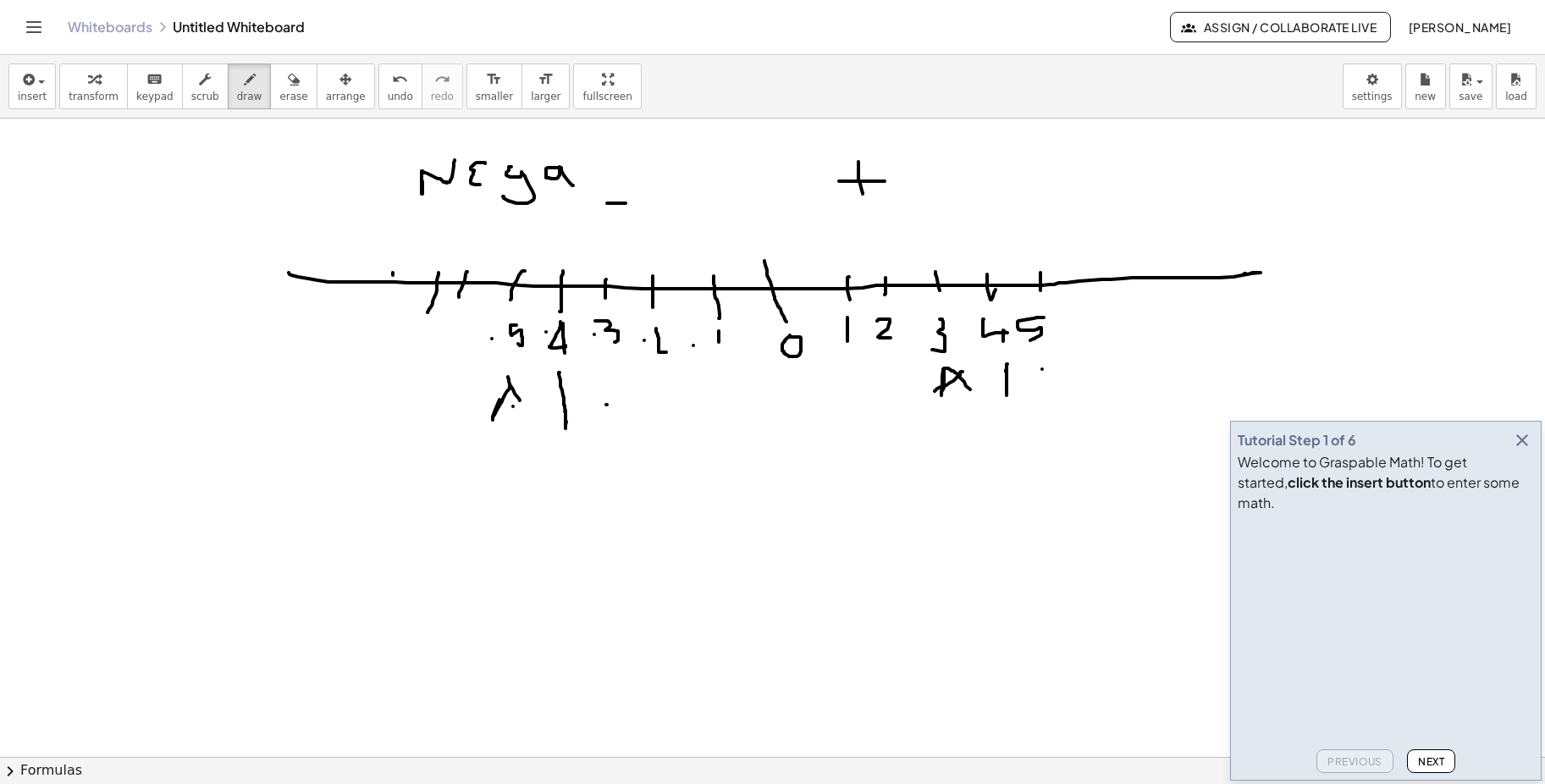
drag, startPoint x: 508, startPoint y: 376, endPoint x: 520, endPoint y: 402, distance: 28.6
click at [520, 402] on div at bounding box center [772, 642] width 1545 height 1387
drag, startPoint x: 516, startPoint y: 396, endPoint x: 506, endPoint y: 404, distance: 12.8
click at [506, 404] on div at bounding box center [772, 642] width 1545 height 1387
